Goal: Information Seeking & Learning: Check status

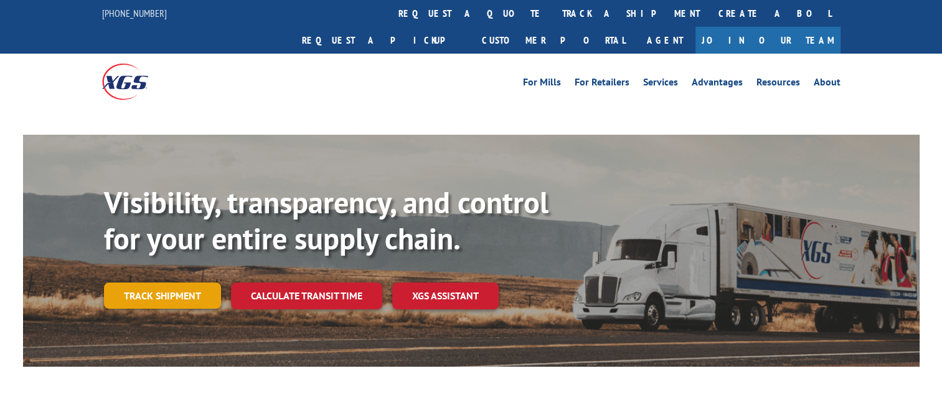
click at [175, 282] on link "Track shipment" at bounding box center [162, 295] width 117 height 26
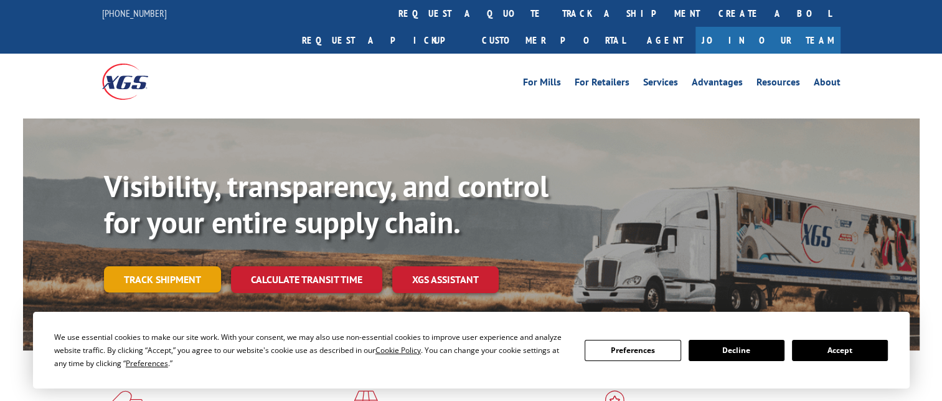
click at [188, 266] on link "Track shipment" at bounding box center [162, 279] width 117 height 26
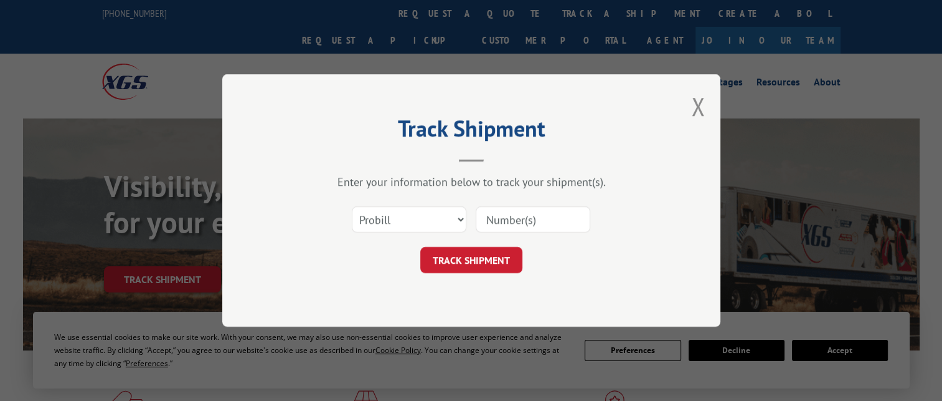
click at [523, 222] on input at bounding box center [533, 219] width 115 height 26
paste input "16998897"
type input "16998897"
click at [473, 252] on button "TRACK SHIPMENT" at bounding box center [471, 260] width 102 height 26
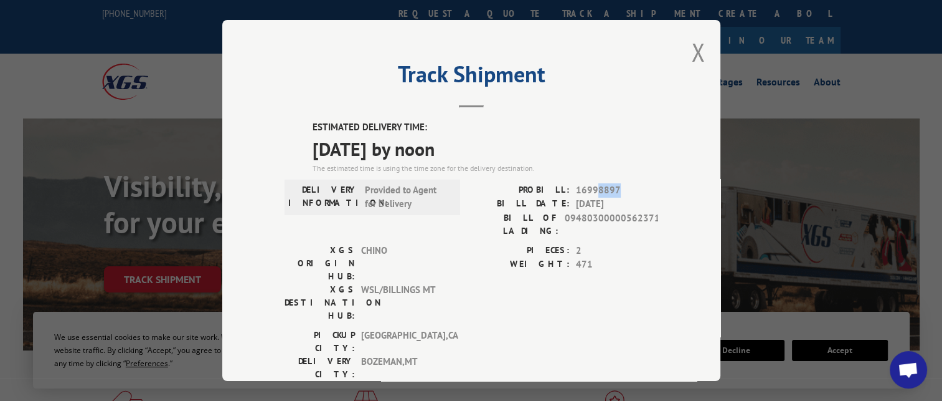
drag, startPoint x: 615, startPoint y: 188, endPoint x: 593, endPoint y: 187, distance: 21.8
click at [593, 187] on span "16998897" at bounding box center [617, 190] width 82 height 14
